Goal: Task Accomplishment & Management: Complete application form

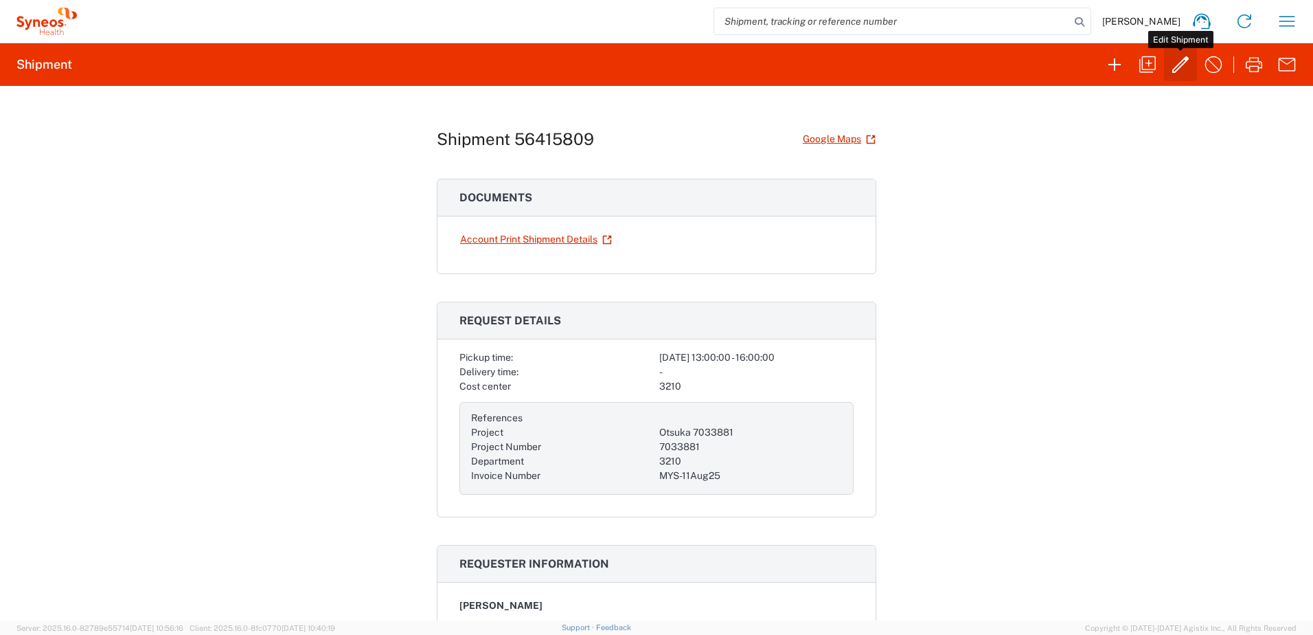
click at [1180, 67] on icon "button" at bounding box center [1180, 64] width 16 height 16
click at [1180, 64] on icon "button" at bounding box center [1180, 64] width 16 height 16
click at [1180, 58] on icon "button" at bounding box center [1180, 65] width 22 height 22
click at [1202, 71] on icon "button" at bounding box center [1200, 65] width 22 height 22
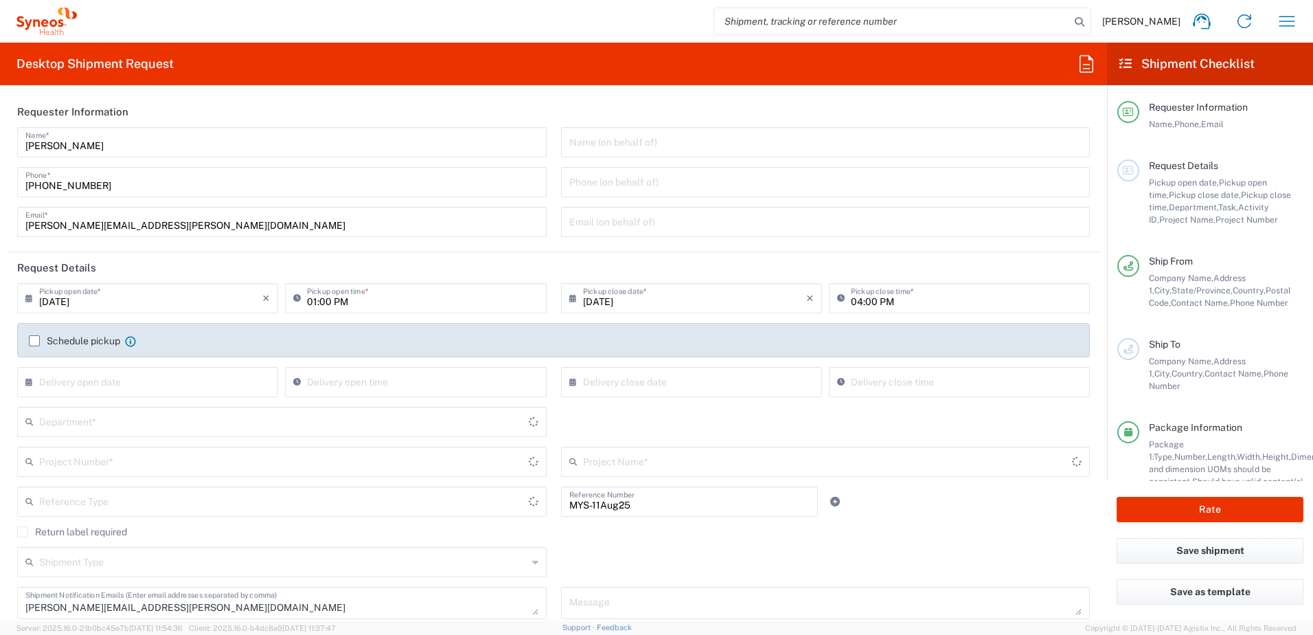
type input "Otsuka 7033881"
type input "Malaysia"
type input "Your Packaging"
type input "7033881"
type input "Invoice Number"
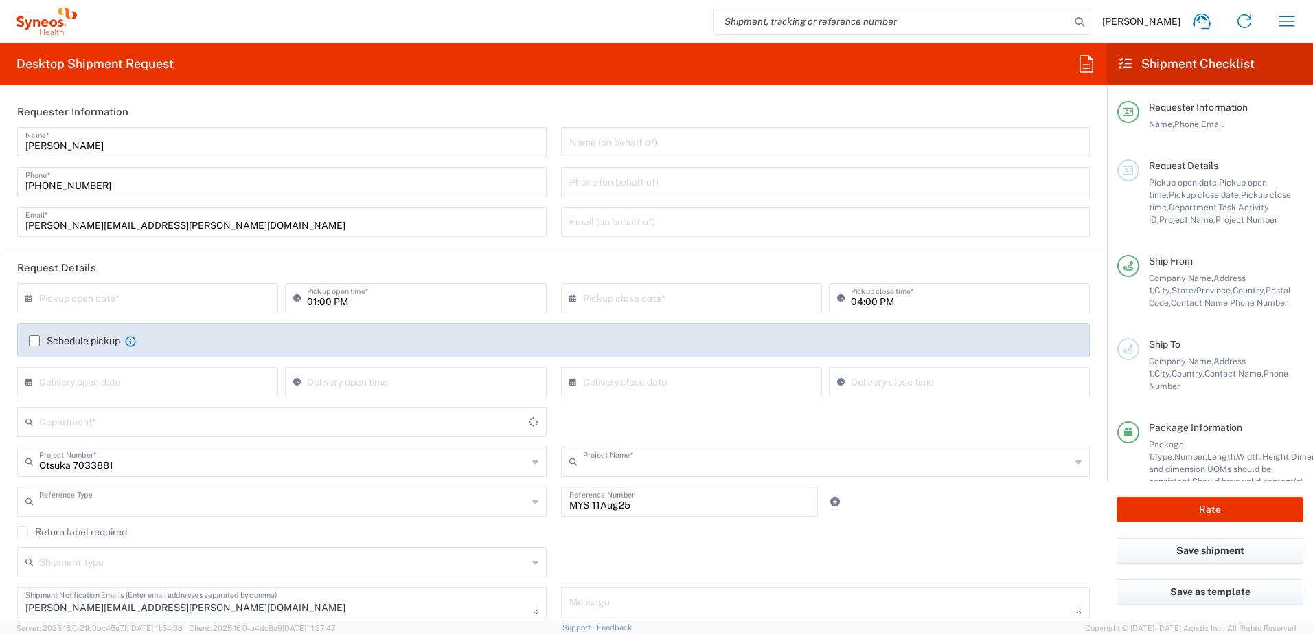
type input "Texas"
type input "United States"
type input "Residential/Home"
type input "Delivery Duty Paid"
type input "3210"
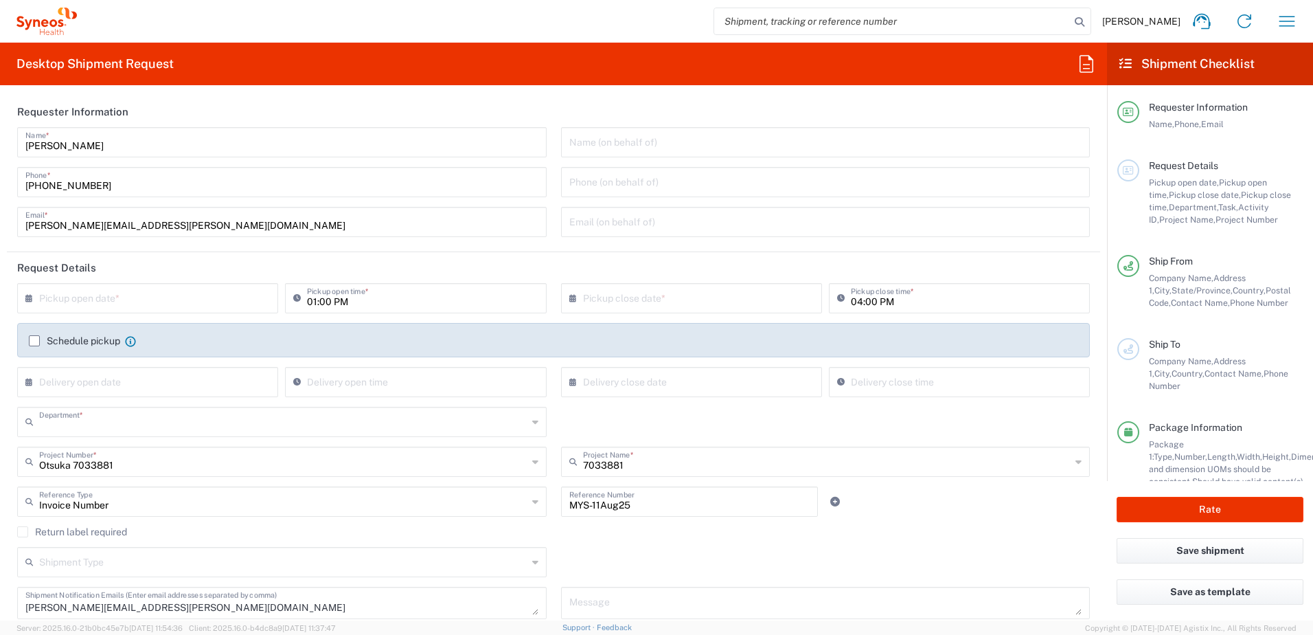
type input "Your Packaging"
click at [139, 298] on input "text" at bounding box center [150, 297] width 223 height 24
click at [111, 425] on span "18" at bounding box center [110, 422] width 20 height 19
type input "08/18/2025"
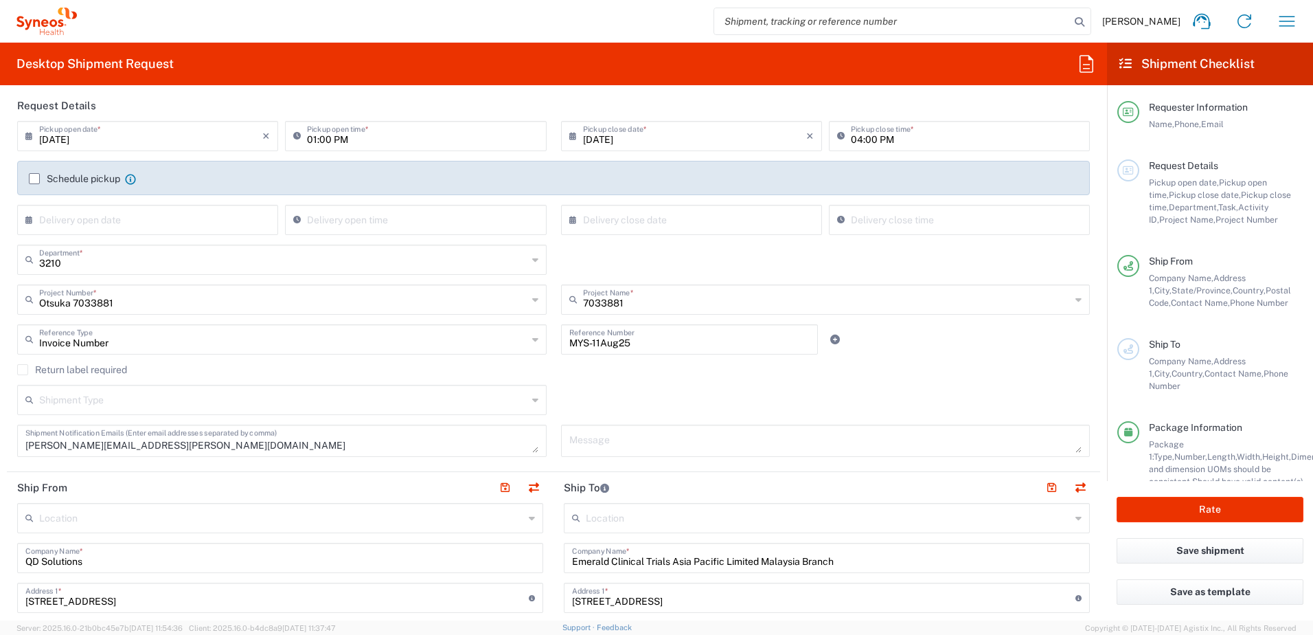
scroll to position [168, 0]
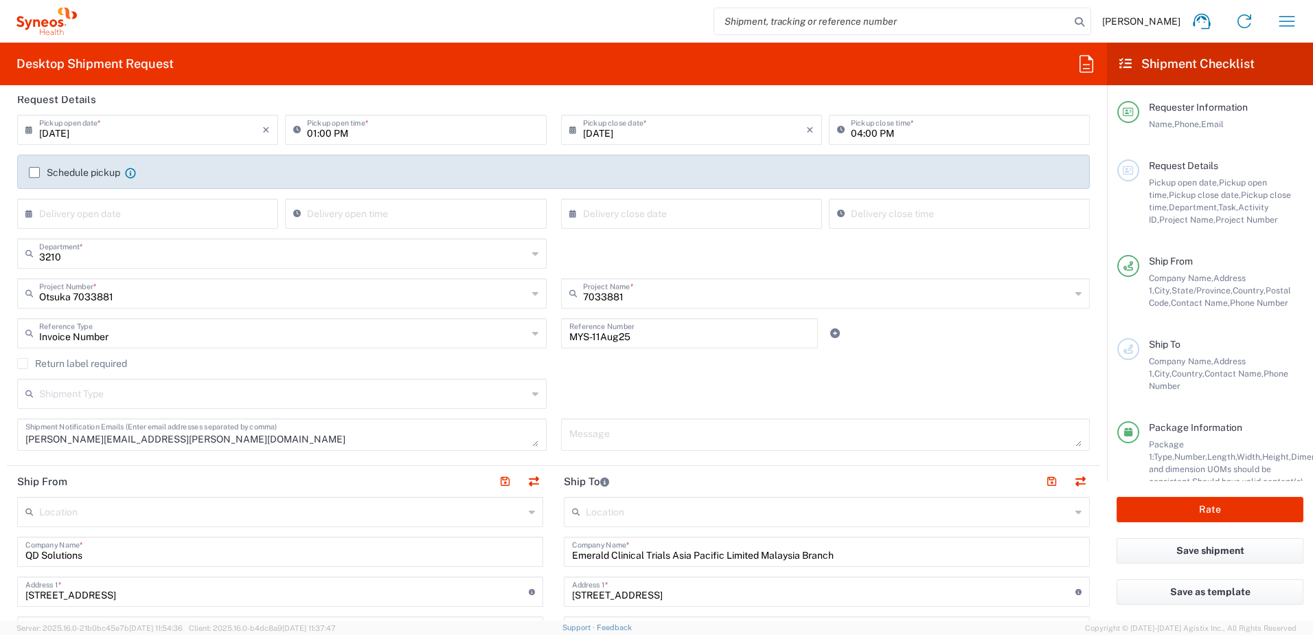
click at [853, 136] on input "04:00 PM" at bounding box center [966, 129] width 231 height 24
click at [853, 137] on input "04:00 PM" at bounding box center [966, 129] width 231 height 24
type input "05:00 PM"
click at [869, 259] on div "3210 Department * 3210 3000 3100 3109 3110 3111 3112 3125 3130 3135 3136 3150 3…" at bounding box center [553, 258] width 1087 height 40
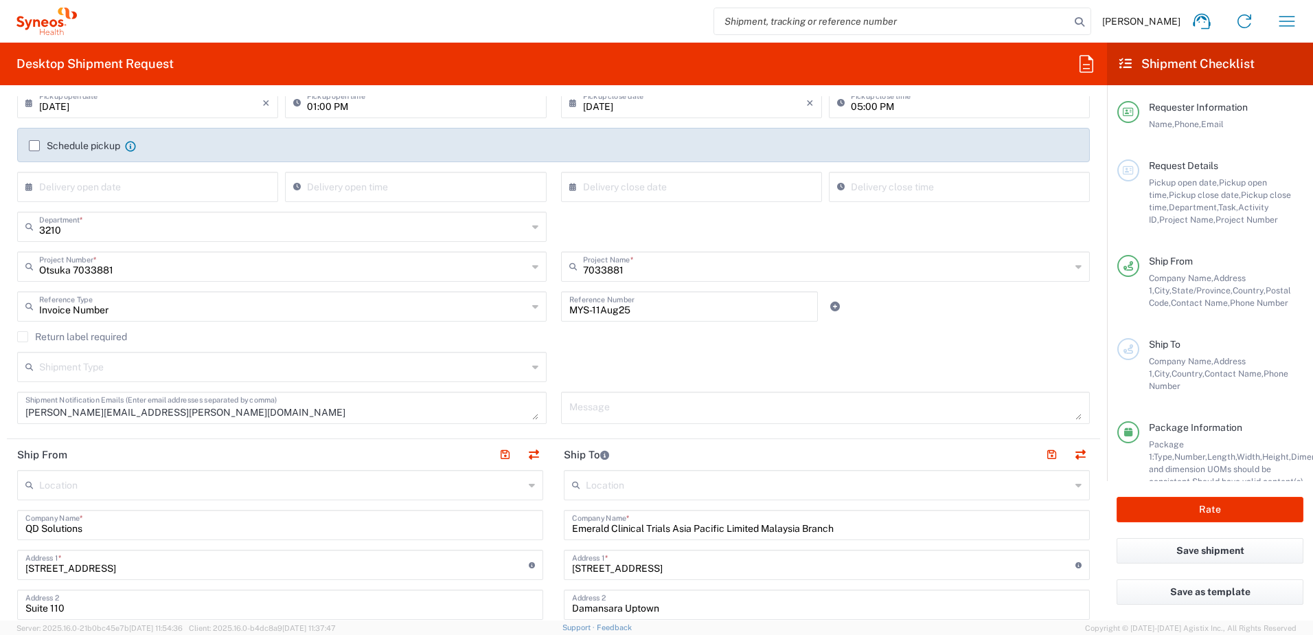
scroll to position [258, 0]
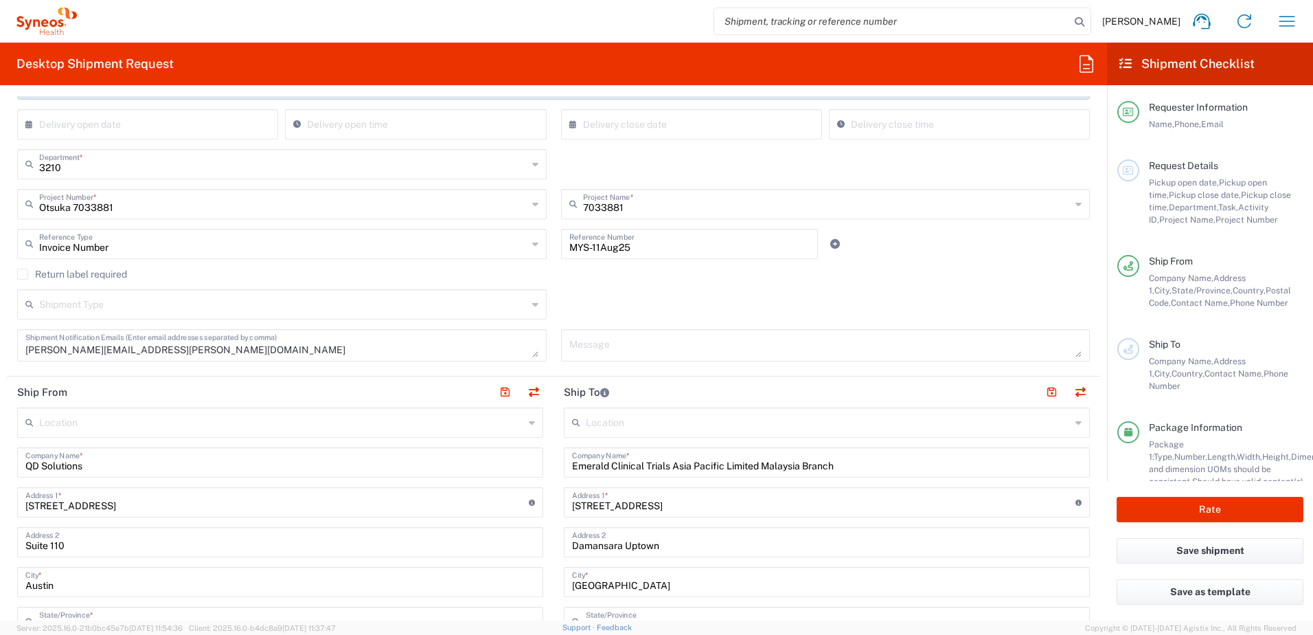
click at [593, 248] on input "MYS-11Aug25" at bounding box center [689, 243] width 241 height 24
type input "MYS-18Aug25"
click at [827, 276] on agx-checkbox-control "Return label required" at bounding box center [553, 274] width 1073 height 11
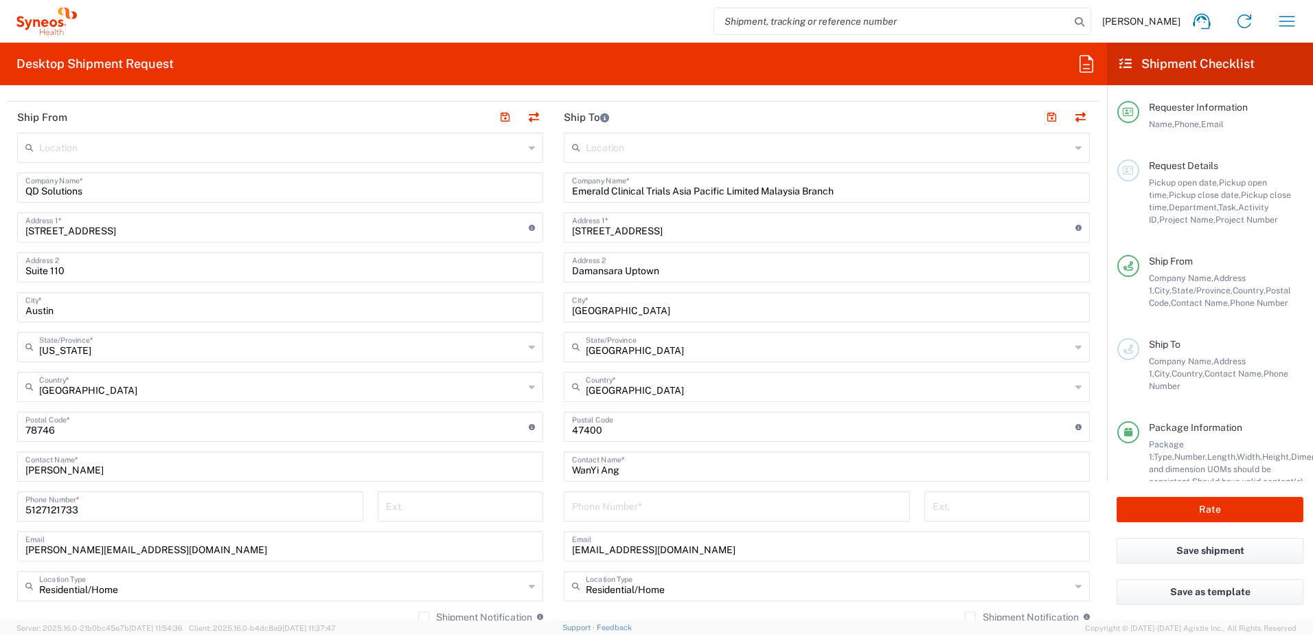
scroll to position [601, 0]
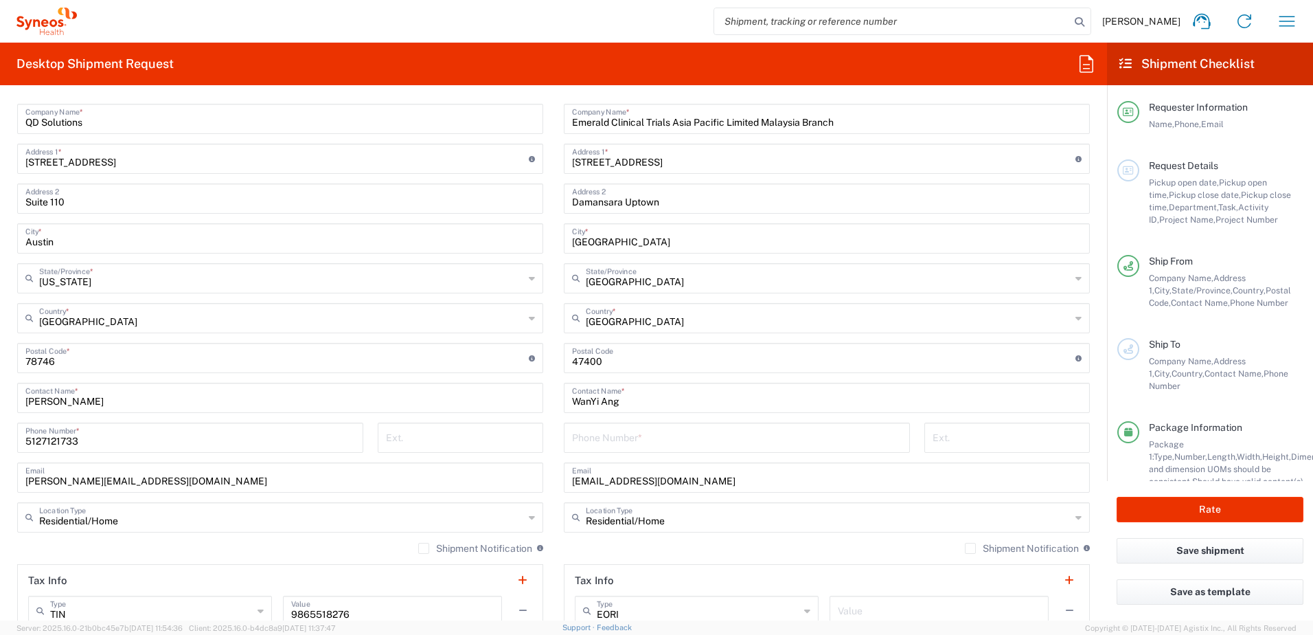
click at [624, 402] on input "WanYi Ang" at bounding box center [827, 397] width 510 height 24
type input "W"
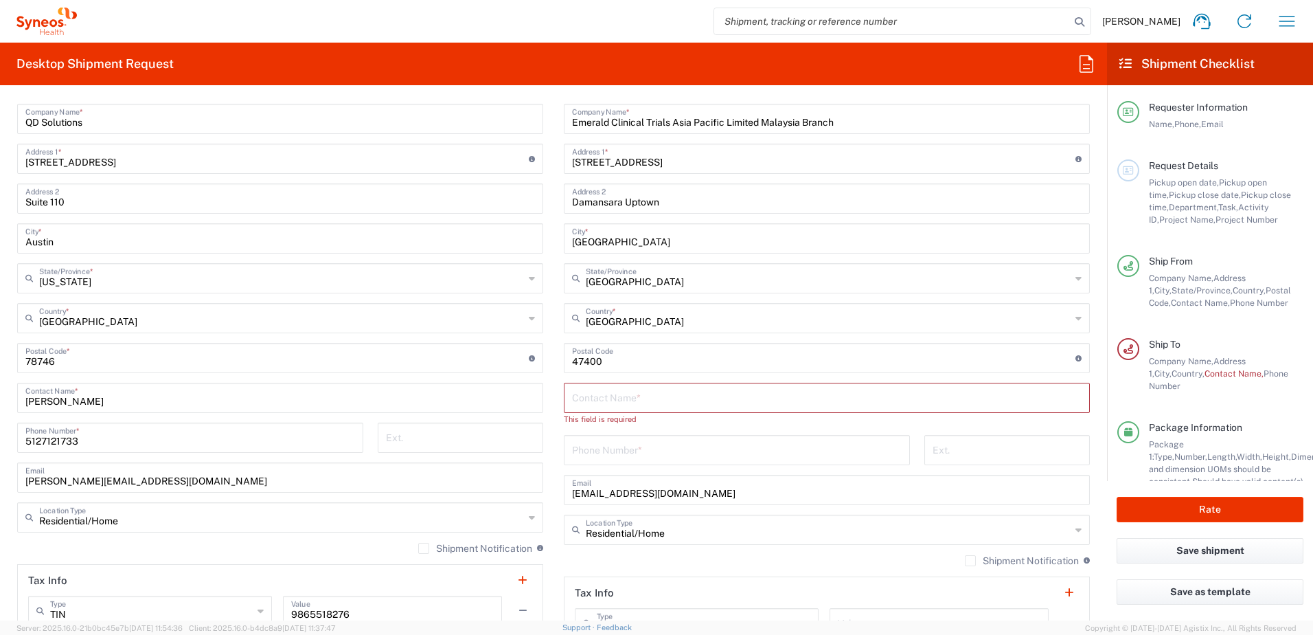
click at [609, 395] on input "text" at bounding box center [827, 397] width 510 height 24
paste input "T Saandeep Bhatia"
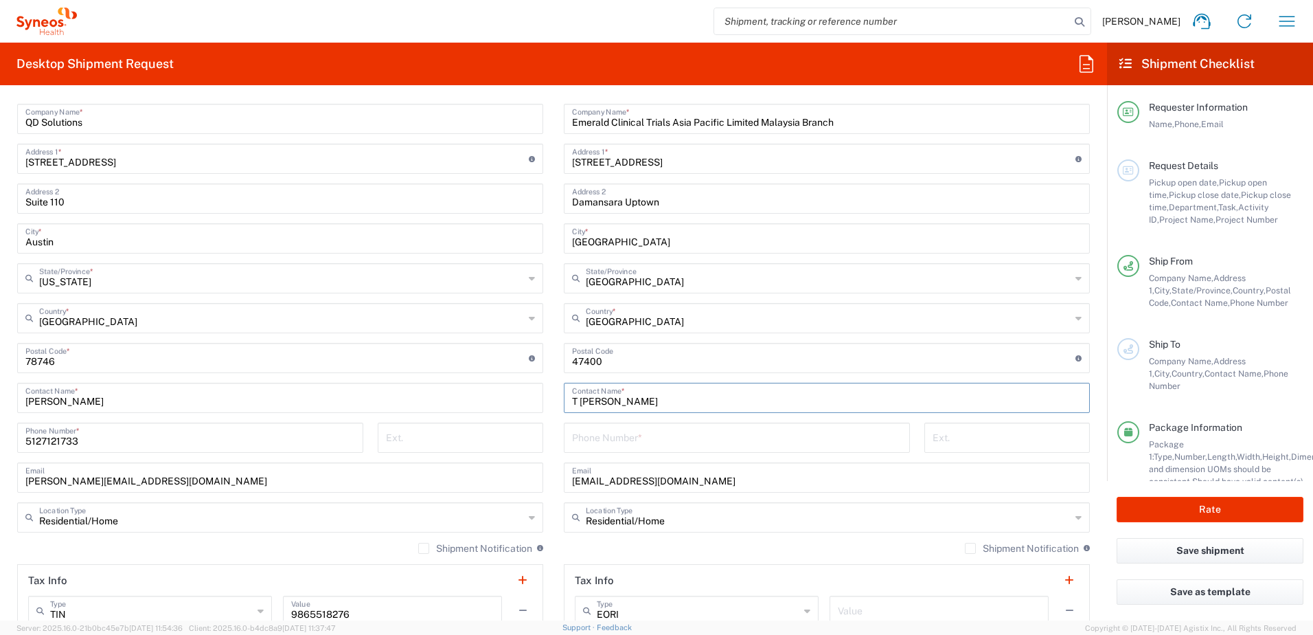
type input "T Saandeep Bhatia"
click at [594, 446] on input "tel" at bounding box center [737, 436] width 330 height 24
paste input "014-2991305"
type input "014-2991305"
click at [713, 477] on input "wang@emeraldclinical.com" at bounding box center [827, 476] width 510 height 24
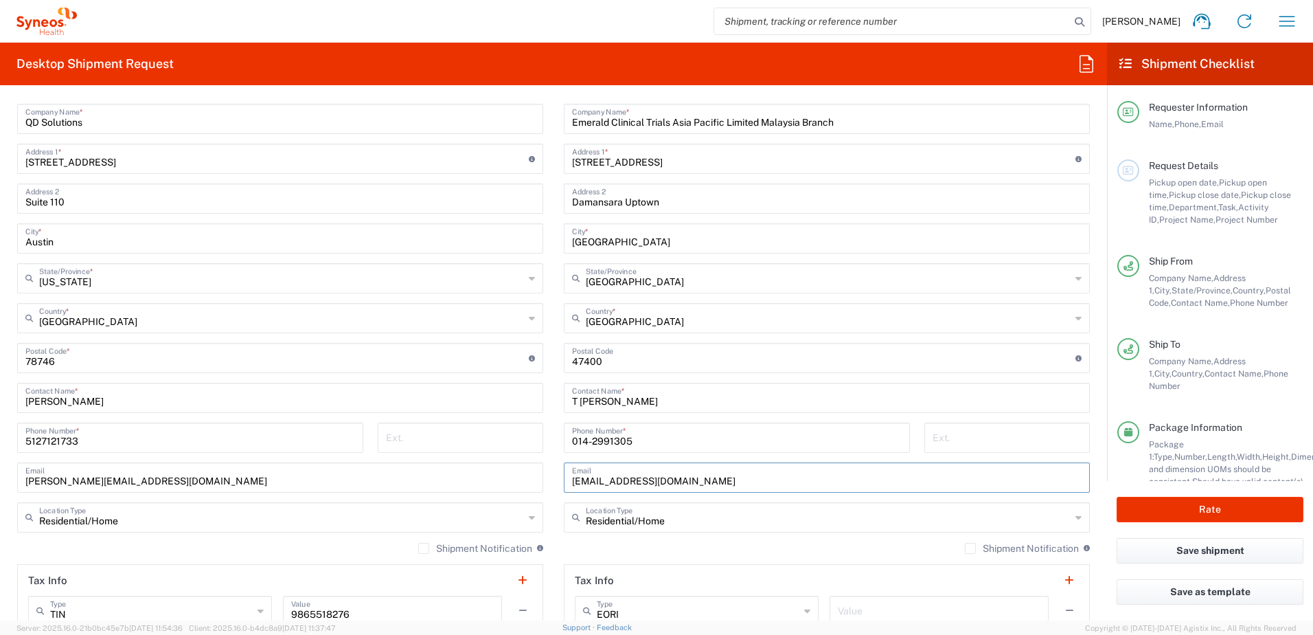
drag, startPoint x: 696, startPoint y: 475, endPoint x: 545, endPoint y: 476, distance: 150.4
click at [545, 476] on div "Ship From Location Addison Whitney LLC-Morrisvile NC US Barcelona-Syneos Health…" at bounding box center [553, 379] width 1093 height 693
paste input "tbhatia"
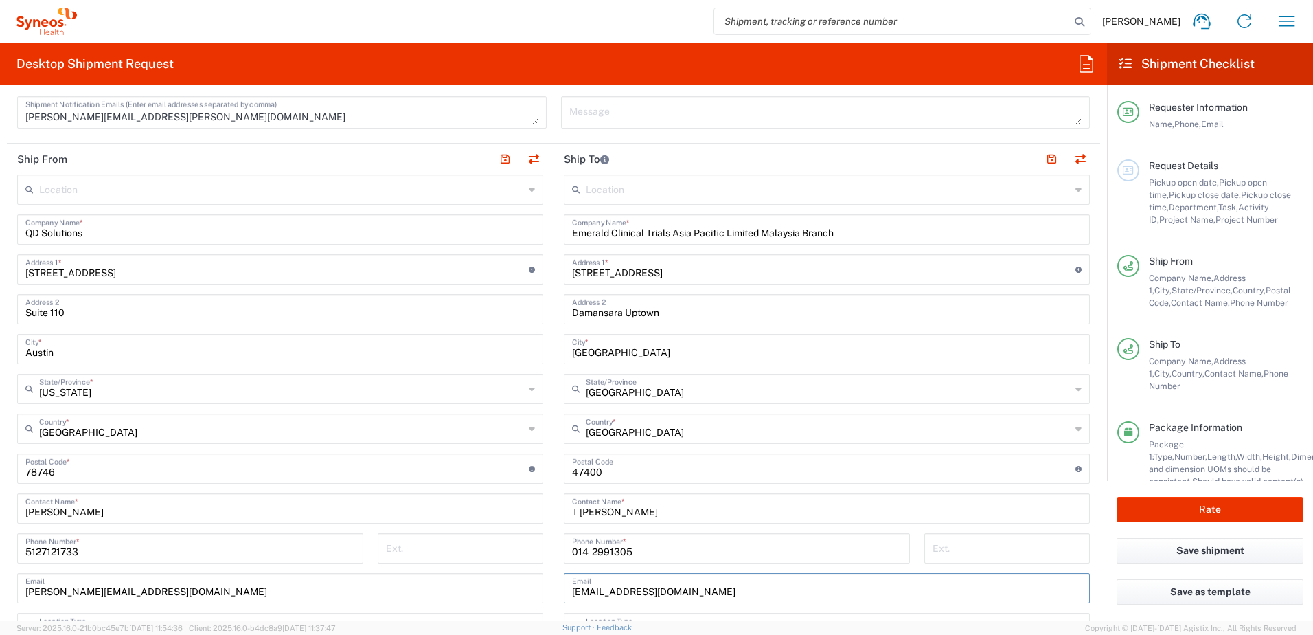
scroll to position [470, 0]
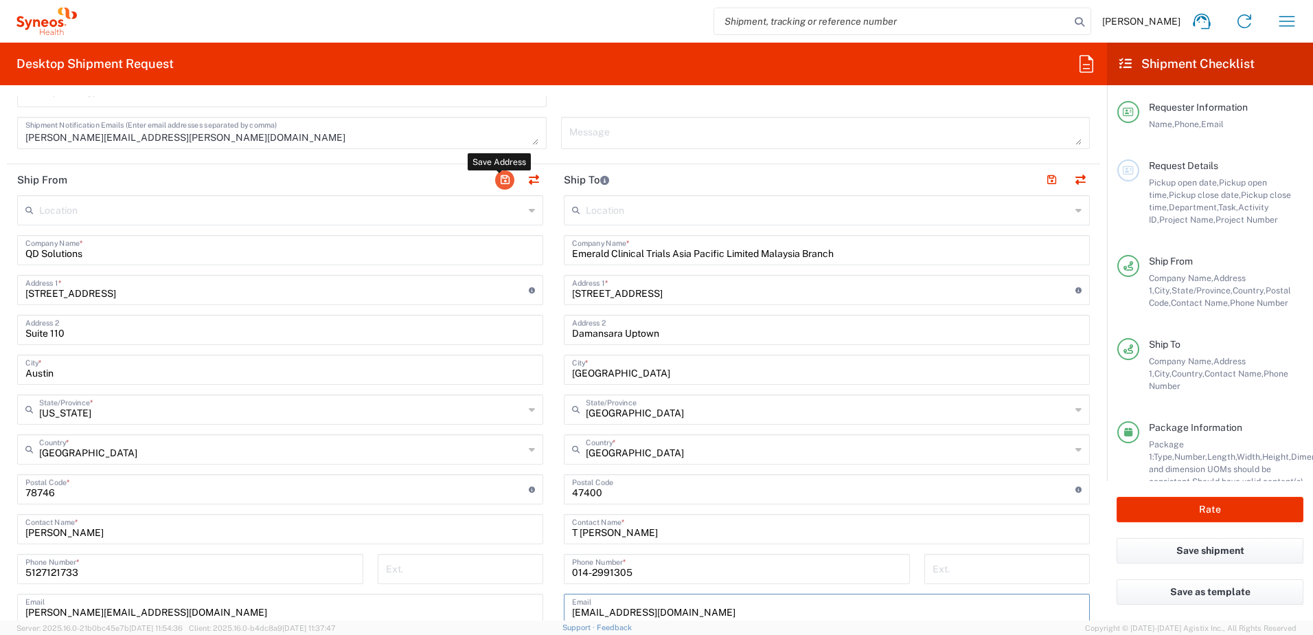
type input "tbhatia@emeraldclinical.com"
click at [501, 181] on button "button" at bounding box center [504, 179] width 19 height 19
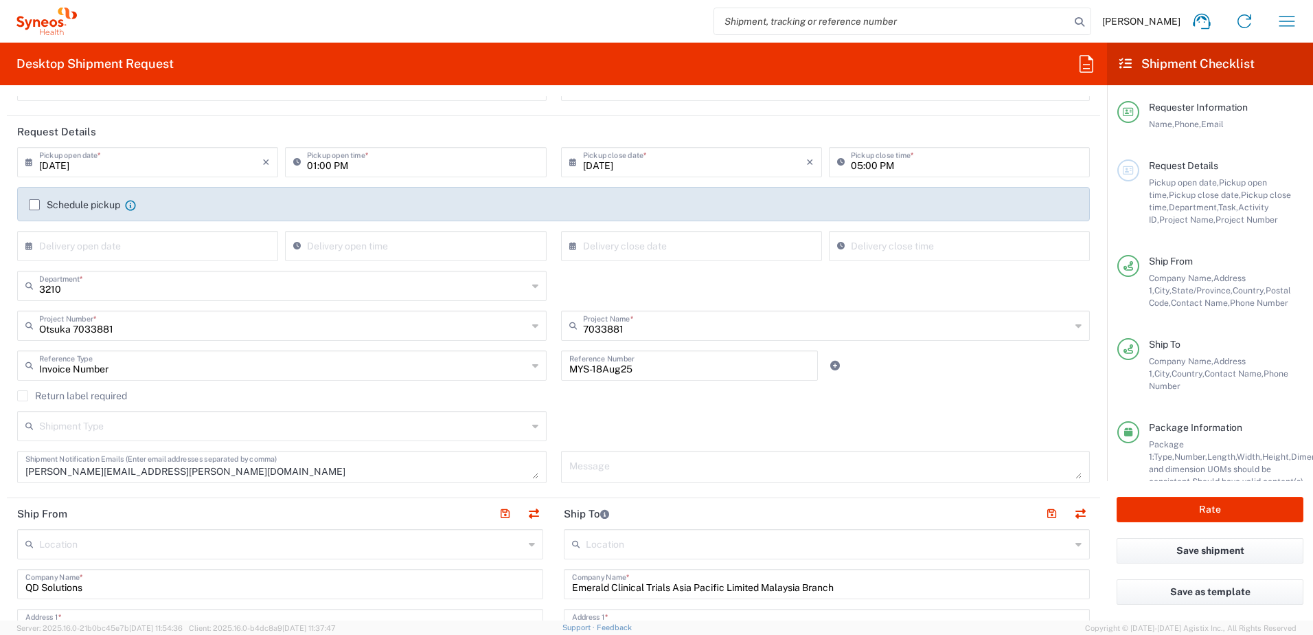
scroll to position [137, 0]
click at [1222, 511] on button "Rate" at bounding box center [1210, 508] width 187 height 25
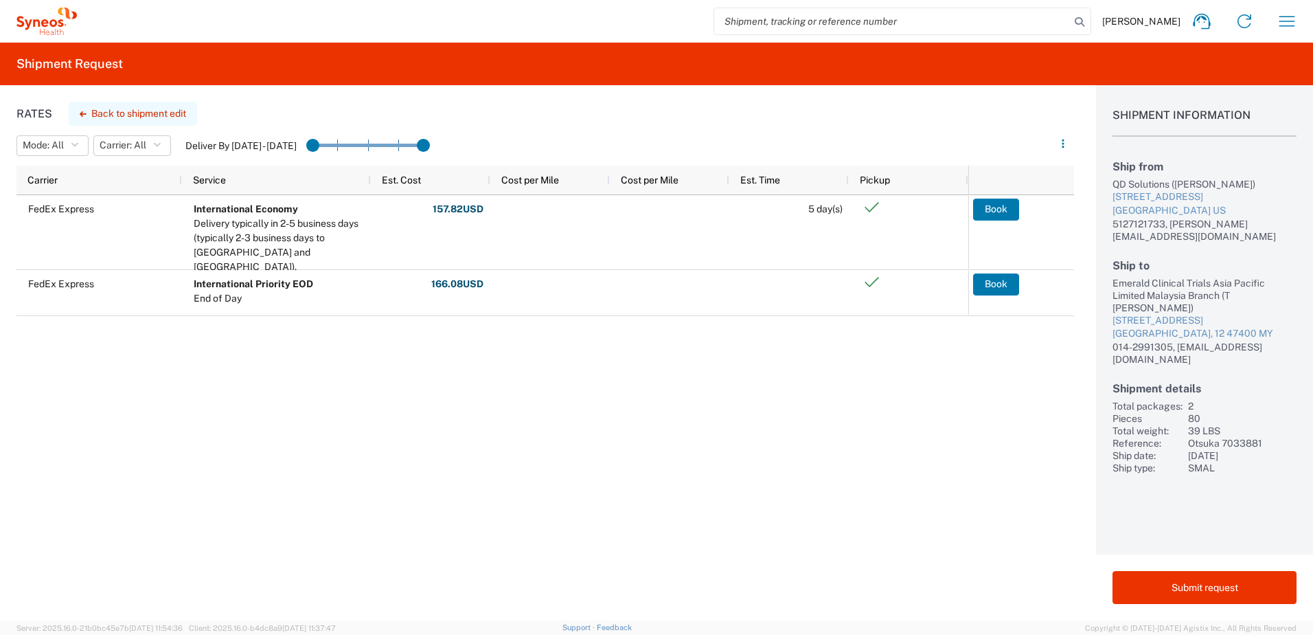
click at [148, 119] on button "Back to shipment edit" at bounding box center [133, 114] width 128 height 24
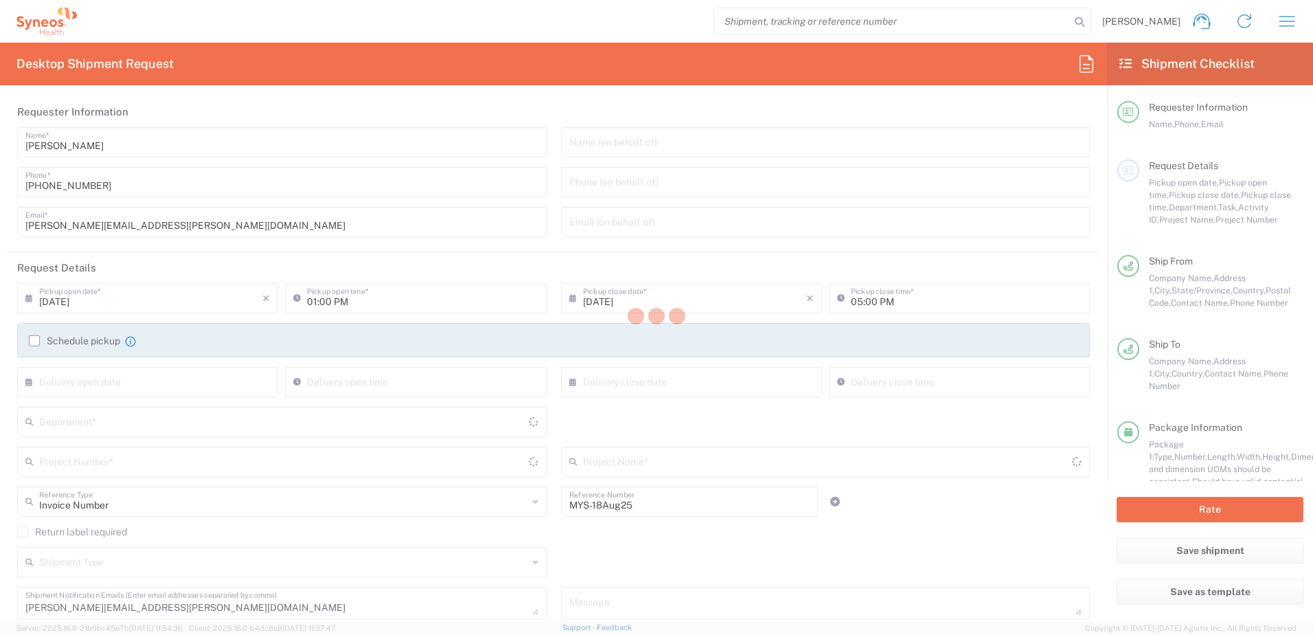
type input "Otsuka 7033881"
type input "Selangor"
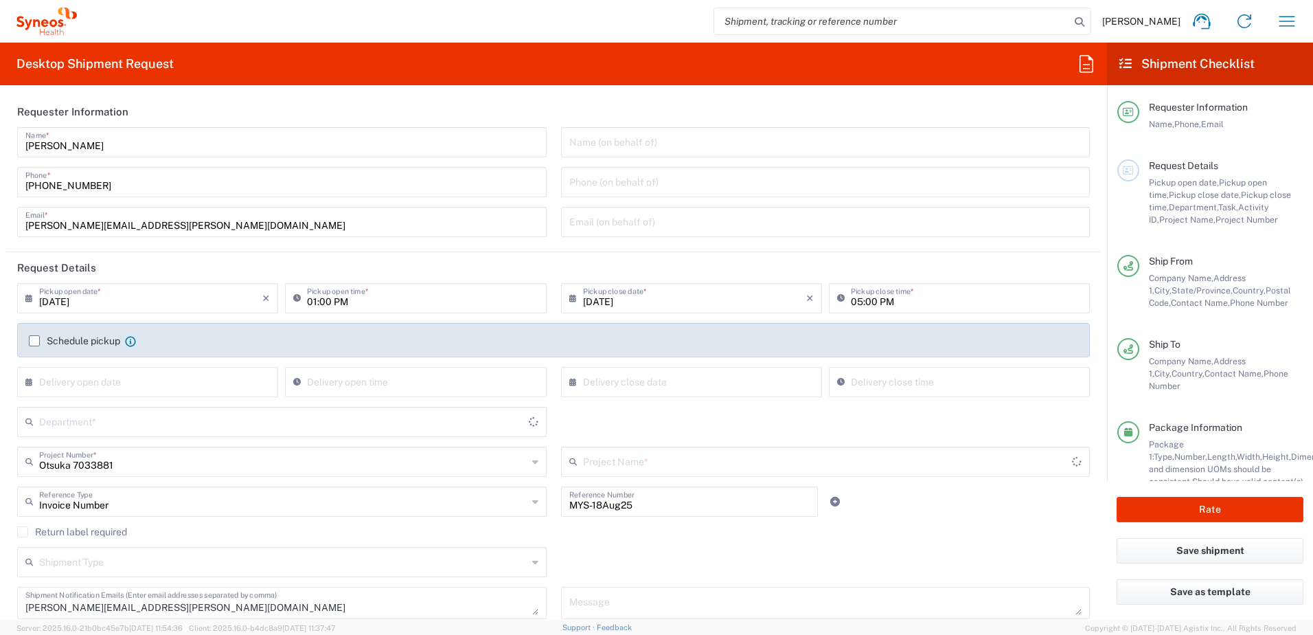
type input "7033881"
type input "Texas"
type input "Your Packaging"
type input "3210"
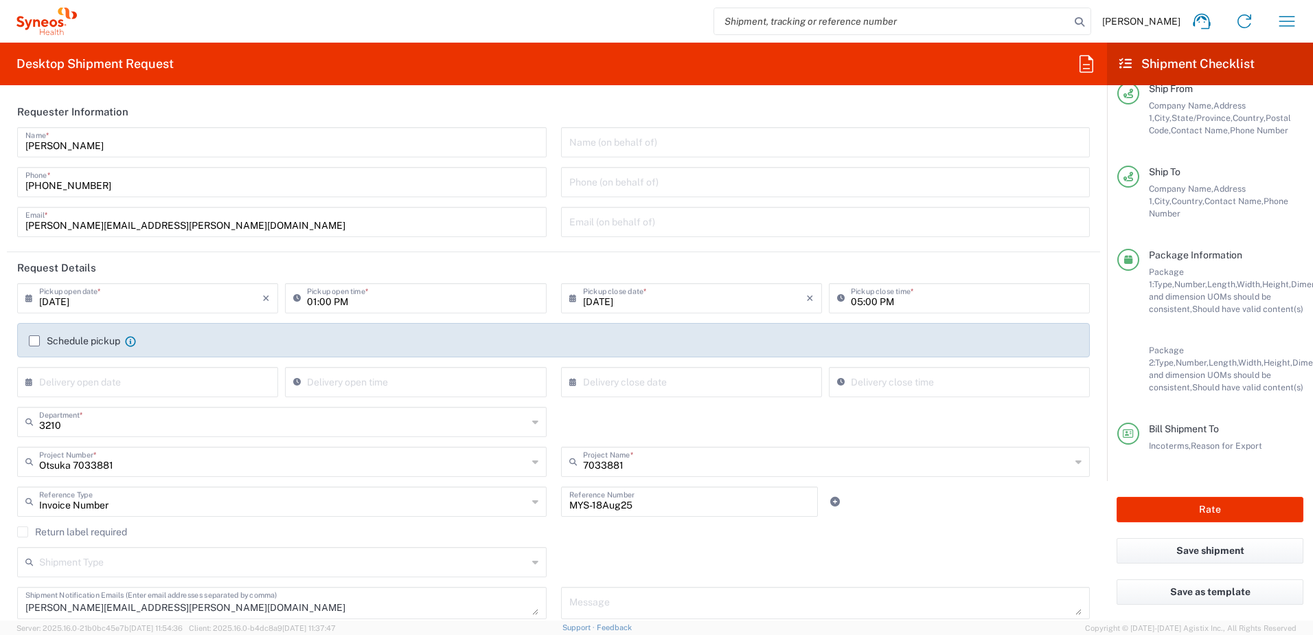
scroll to position [197, 0]
click at [1222, 501] on button "Rate" at bounding box center [1210, 508] width 187 height 25
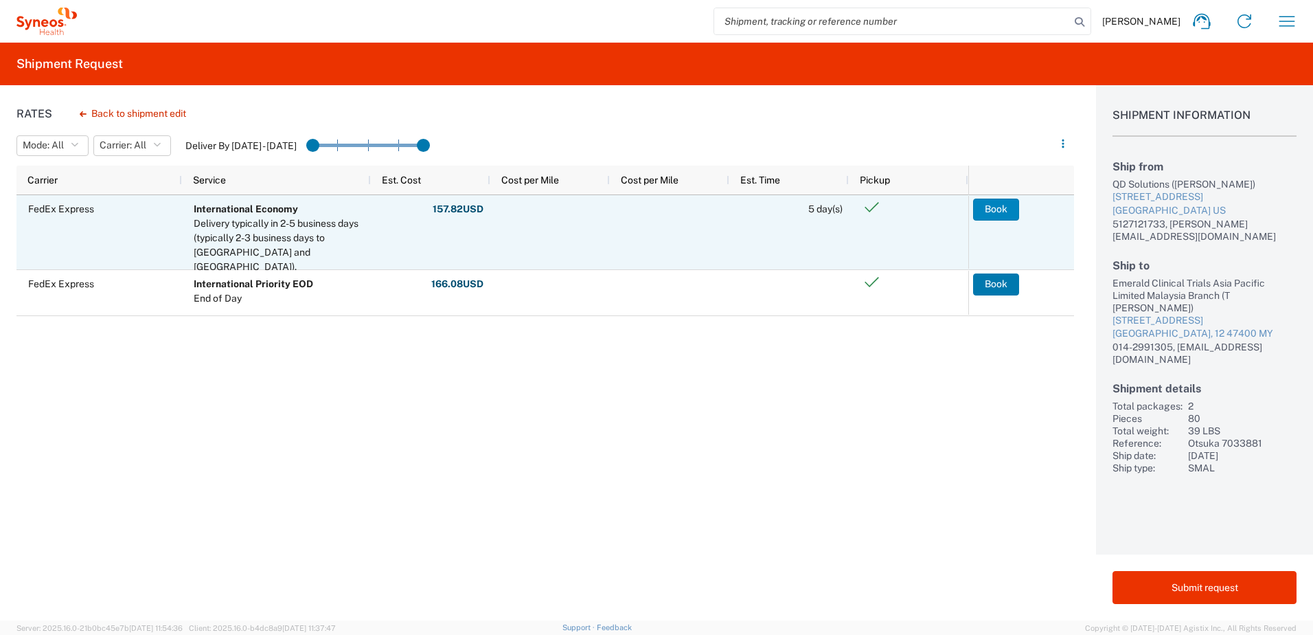
click at [1007, 208] on button "Book" at bounding box center [996, 209] width 46 height 22
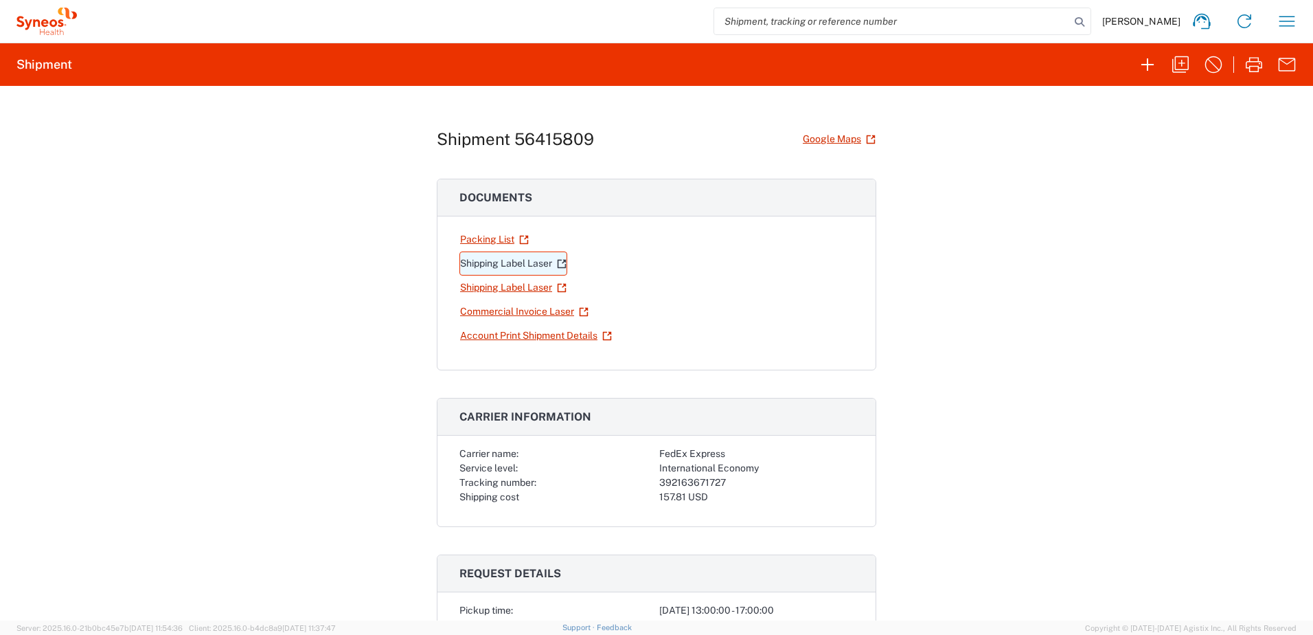
click at [541, 264] on link "Shipping Label Laser" at bounding box center [513, 263] width 108 height 24
click at [532, 288] on link "Shipping Label Laser" at bounding box center [513, 287] width 108 height 24
